Goal: Use online tool/utility: Utilize a website feature to perform a specific function

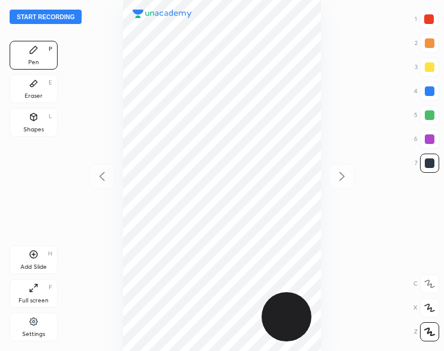
scroll to position [351, 252]
click at [26, 17] on button "Start recording" at bounding box center [46, 17] width 72 height 14
click at [31, 127] on div "Shapes" at bounding box center [33, 130] width 20 height 6
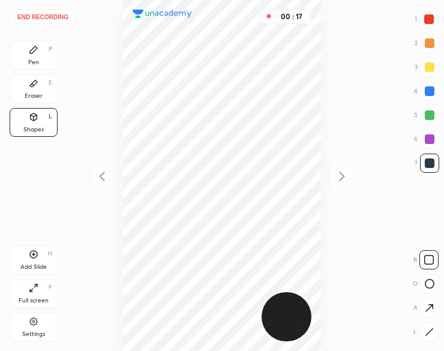
click at [38, 85] on div "Eraser E" at bounding box center [34, 88] width 48 height 29
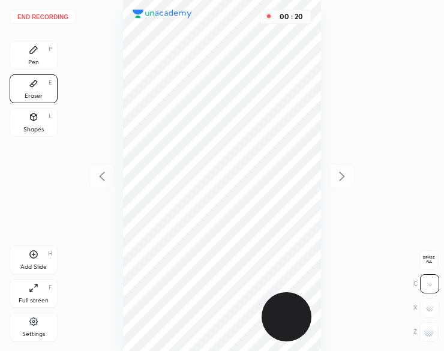
click at [39, 127] on div "Shapes" at bounding box center [33, 130] width 20 height 6
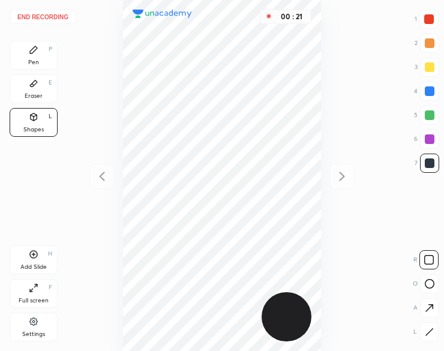
click at [432, 339] on div at bounding box center [429, 331] width 19 height 19
click at [28, 56] on div "Pen P" at bounding box center [34, 55] width 48 height 29
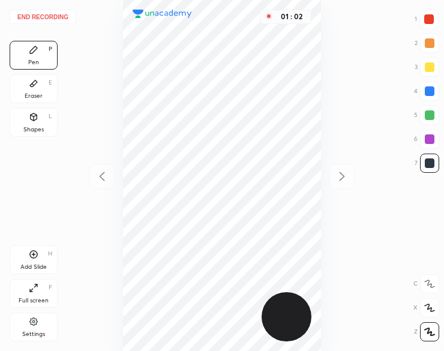
click at [425, 23] on div at bounding box center [429, 19] width 10 height 10
click at [421, 25] on div at bounding box center [429, 19] width 19 height 19
click at [29, 256] on icon at bounding box center [34, 255] width 10 height 10
click at [38, 92] on div "Eraser E" at bounding box center [34, 88] width 48 height 29
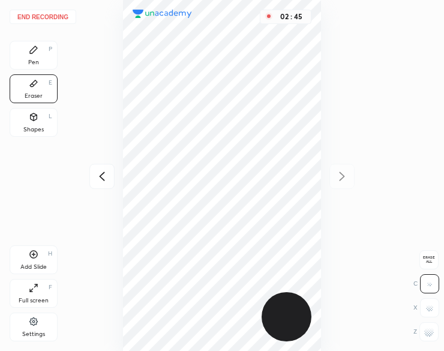
click at [29, 62] on div "Pen" at bounding box center [33, 62] width 11 height 6
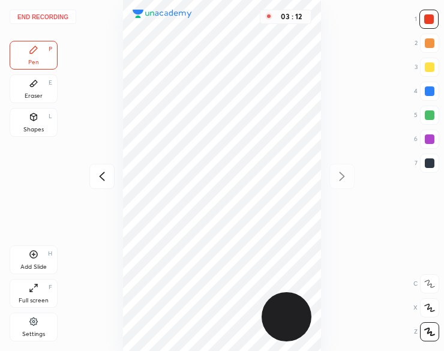
click at [109, 173] on div at bounding box center [101, 176] width 25 height 25
click at [340, 173] on icon at bounding box center [341, 176] width 5 height 9
click at [105, 176] on icon at bounding box center [102, 176] width 14 height 14
click at [46, 12] on button "End recording" at bounding box center [43, 17] width 67 height 14
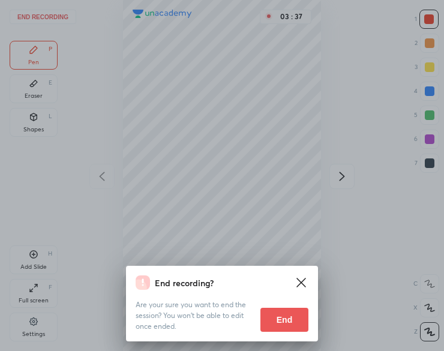
click at [285, 326] on button "End" at bounding box center [285, 320] width 48 height 24
